Goal: Navigation & Orientation: Find specific page/section

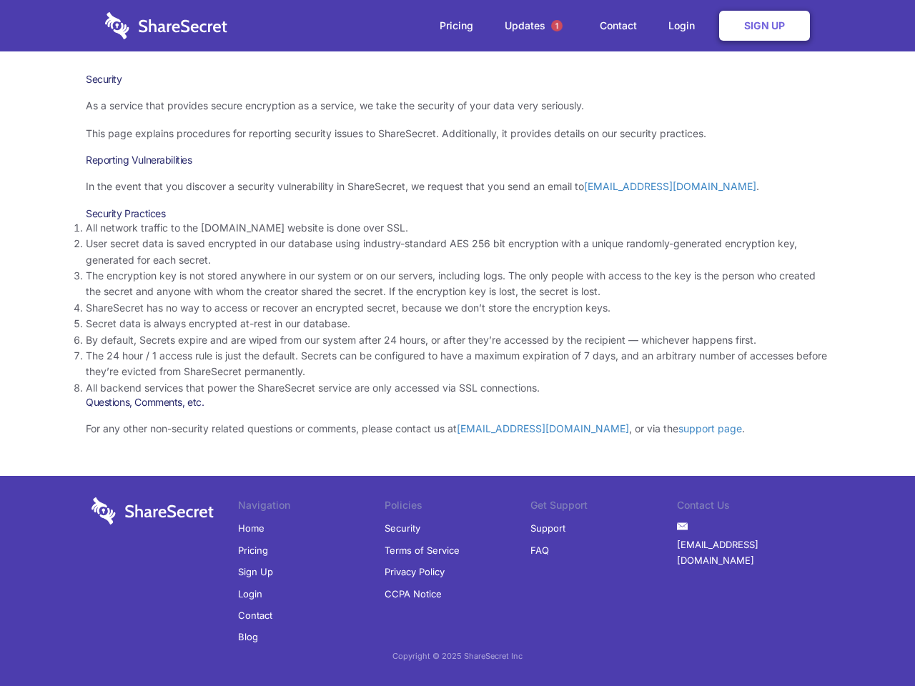
click at [458, 343] on li "By default, Secrets expire and are wiped from our system after 24 hours, or aft…" at bounding box center [457, 340] width 743 height 16
click at [557, 26] on span "1" at bounding box center [556, 25] width 11 height 11
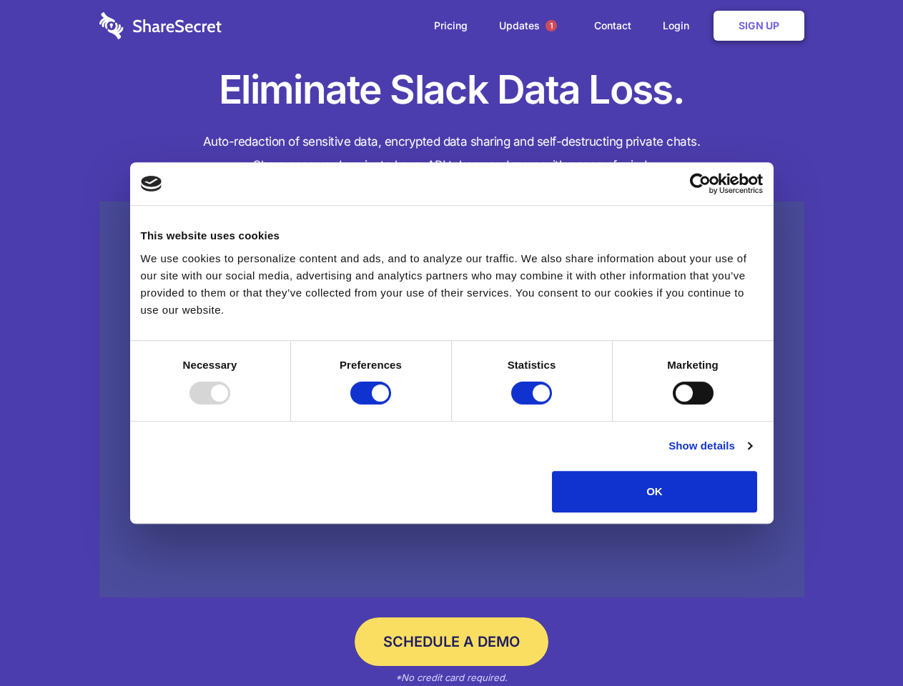
click at [230, 405] on div at bounding box center [209, 393] width 41 height 23
click at [391, 405] on input "Preferences" at bounding box center [370, 393] width 41 height 23
checkbox input "false"
click at [533, 405] on input "Statistics" at bounding box center [531, 393] width 41 height 23
checkbox input "false"
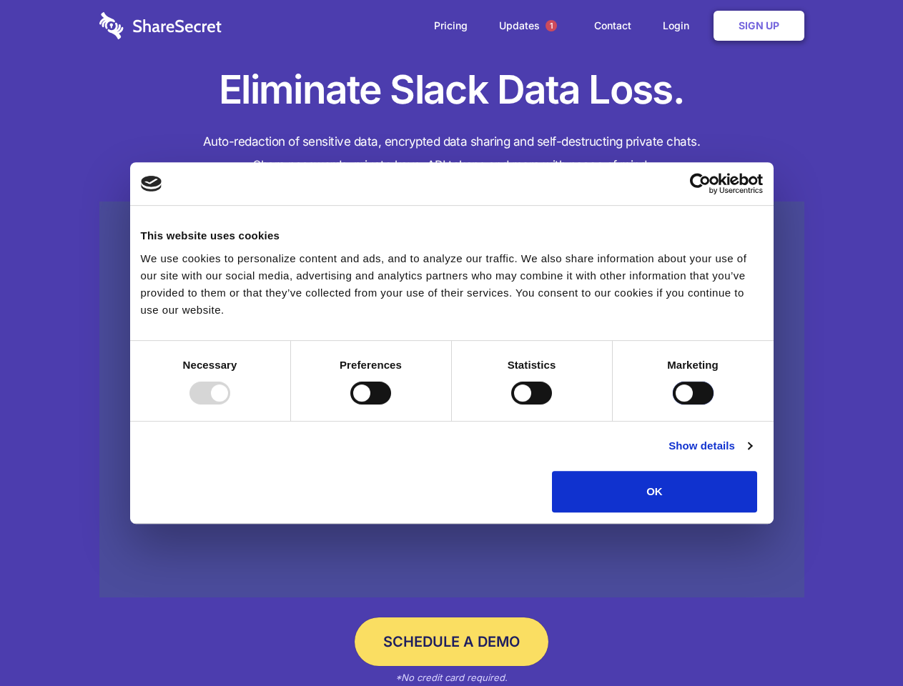
click at [673, 405] on input "Marketing" at bounding box center [693, 393] width 41 height 23
checkbox input "true"
click at [751, 455] on link "Show details" at bounding box center [709, 445] width 83 height 17
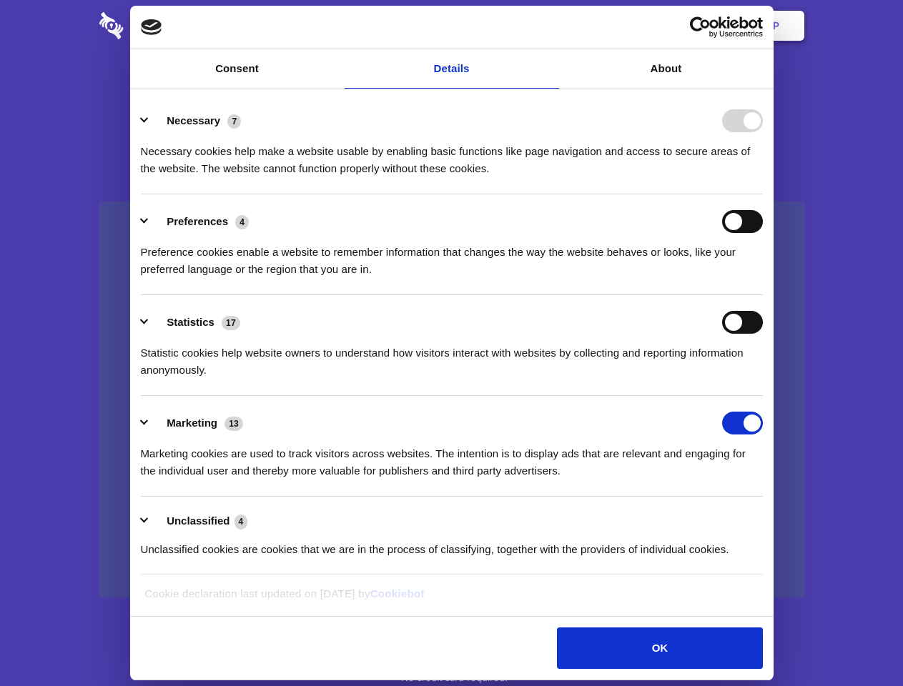
click at [763, 194] on li "Necessary 7 Necessary cookies help make a website usable by enabling basic func…" at bounding box center [452, 144] width 622 height 101
click at [550, 26] on span "1" at bounding box center [550, 25] width 11 height 11
